Goal: Find specific page/section: Find specific page/section

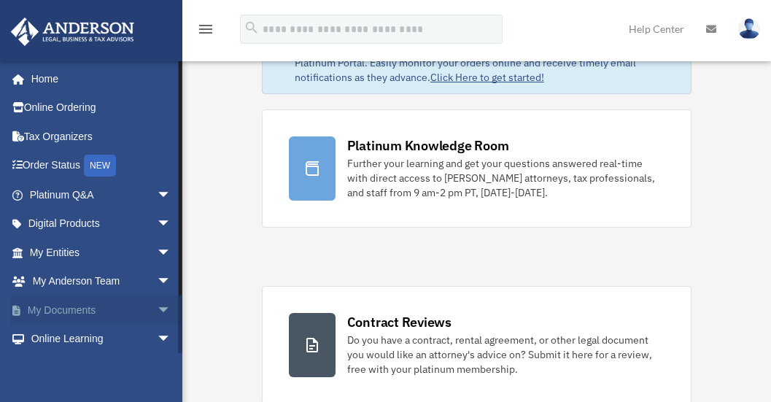
scroll to position [6, 0]
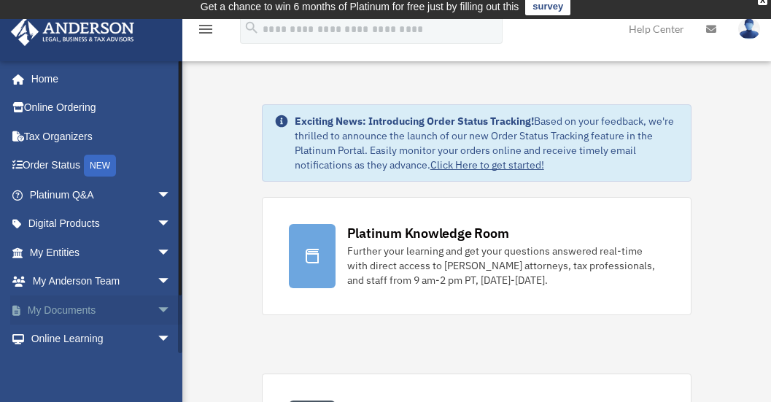
click at [157, 311] on span "arrow_drop_down" at bounding box center [171, 310] width 29 height 30
click at [75, 336] on link "Box" at bounding box center [106, 339] width 173 height 29
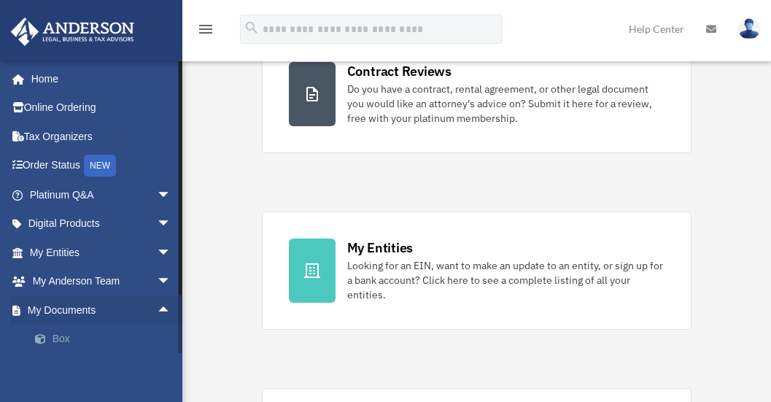
scroll to position [419, 0]
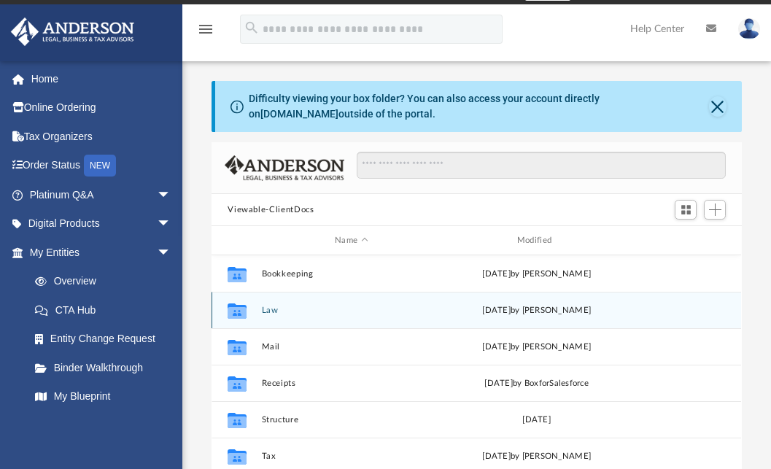
scroll to position [23, 0]
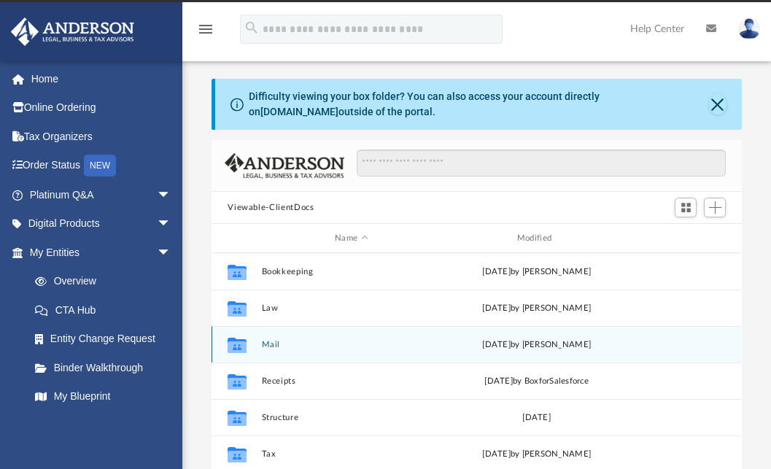
click at [290, 346] on button "Mail" at bounding box center [351, 344] width 179 height 9
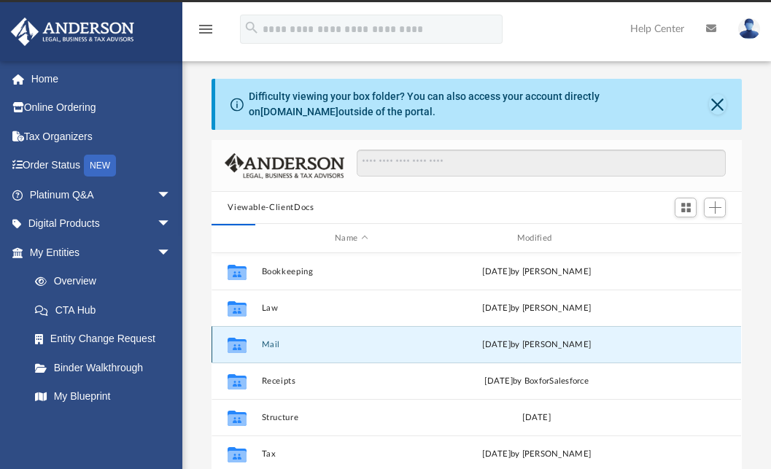
click at [265, 344] on button "Mail" at bounding box center [351, 344] width 179 height 9
click at [271, 344] on button "Mail" at bounding box center [351, 344] width 179 height 9
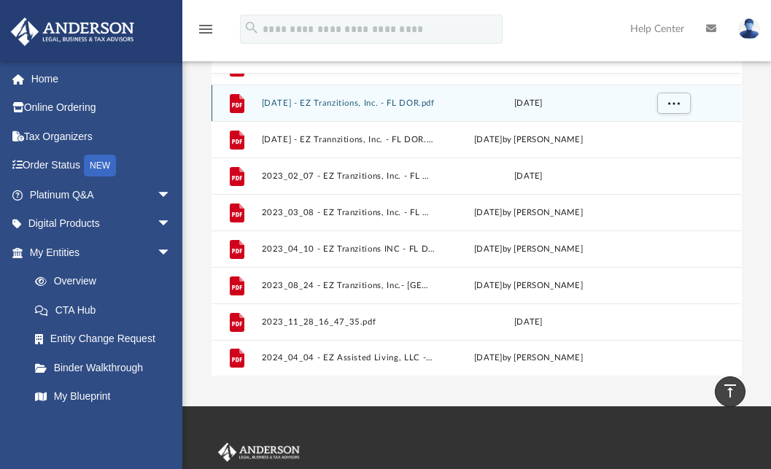
scroll to position [0, 0]
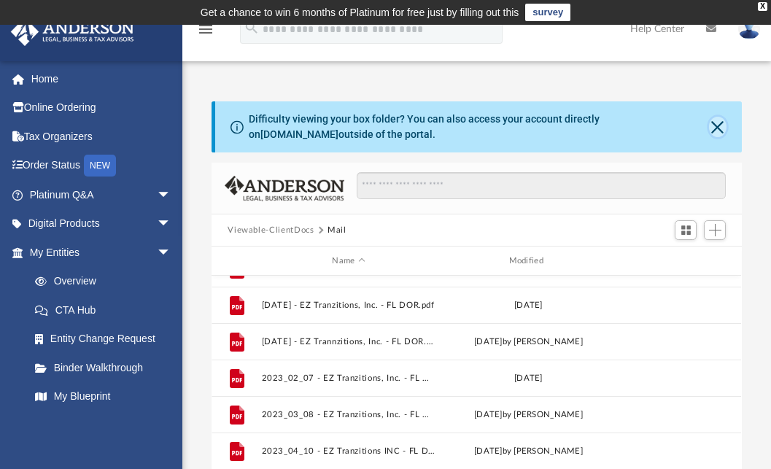
click at [721, 127] on button "Close" at bounding box center [718, 127] width 18 height 20
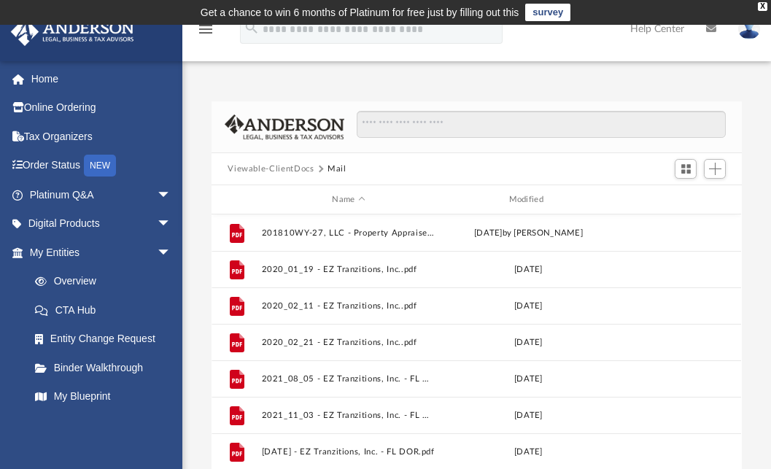
click at [295, 168] on button "Viewable-ClientDocs" at bounding box center [271, 169] width 86 height 13
